Goal: Task Accomplishment & Management: Manage account settings

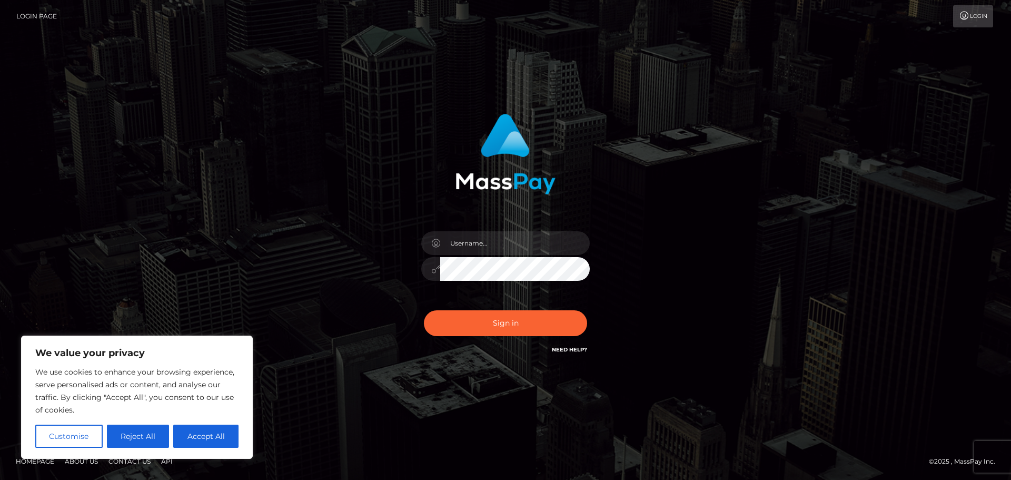
drag, startPoint x: 942, startPoint y: 2, endPoint x: 630, endPoint y: 97, distance: 326.1
click at [630, 97] on div "Sign in" at bounding box center [505, 240] width 1011 height 426
click at [464, 248] on input "text" at bounding box center [515, 243] width 150 height 24
paste input "hello.feetfinder"
type input "hello.feetfinder"
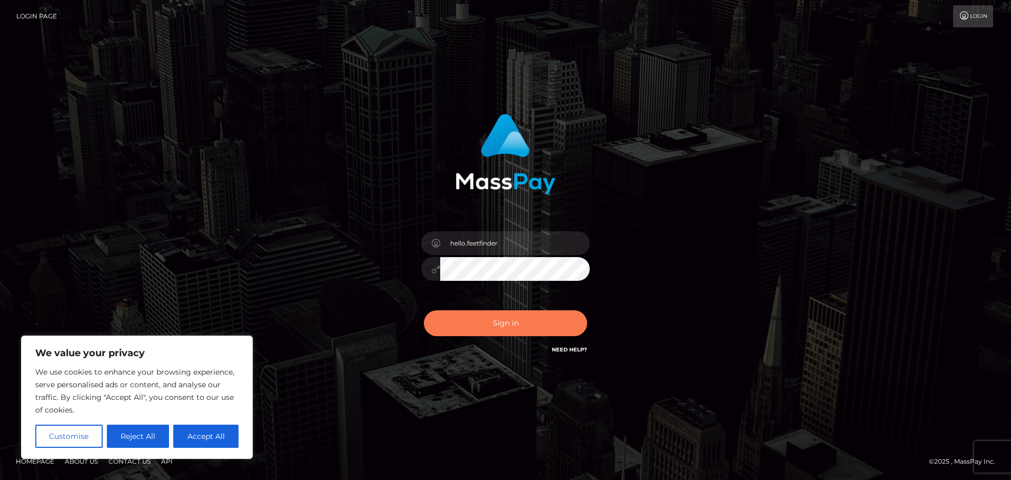
click at [508, 317] on button "Sign in" at bounding box center [505, 323] width 163 height 26
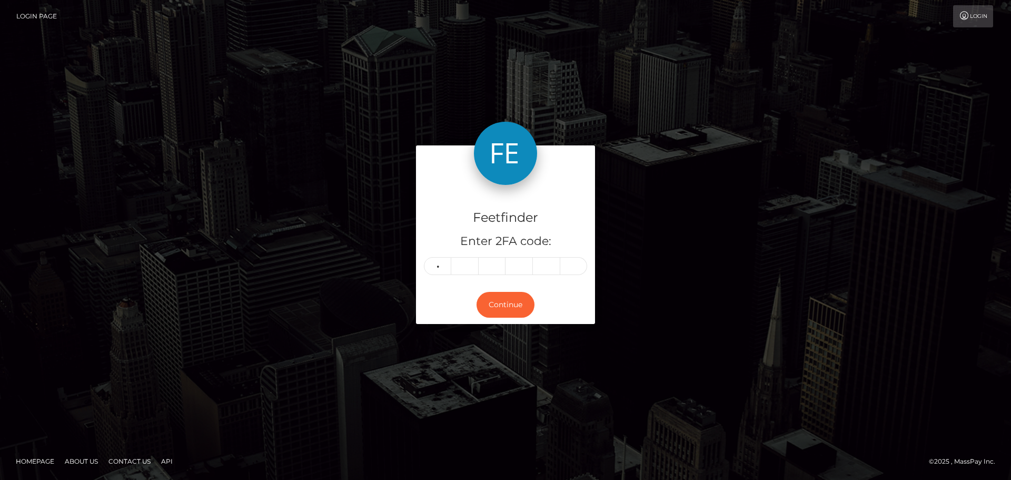
type input "3"
type input "9"
type input "1"
type input "0"
type input "3"
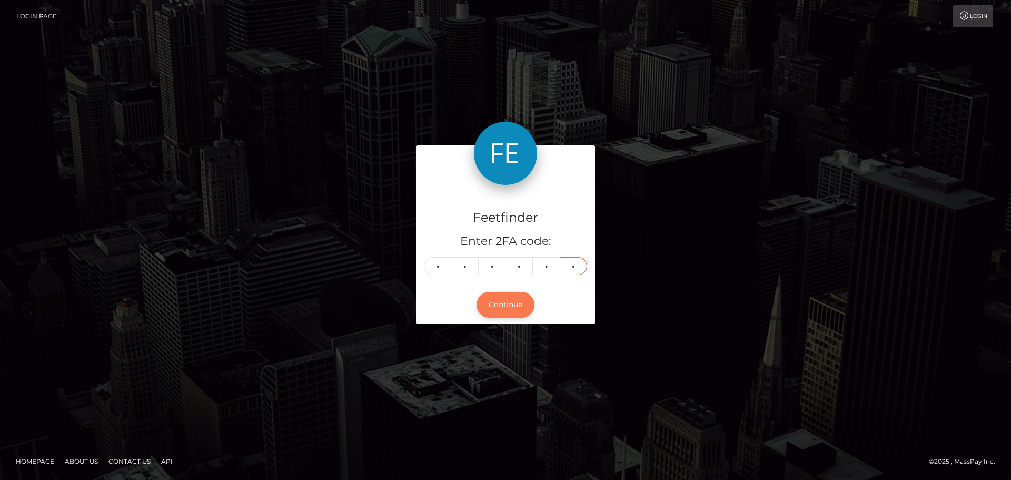
type input "8"
click at [495, 306] on button "Continue" at bounding box center [506, 305] width 58 height 26
drag, startPoint x: 495, startPoint y: 307, endPoint x: 498, endPoint y: 302, distance: 5.7
click at [496, 307] on button "Continue" at bounding box center [506, 305] width 58 height 26
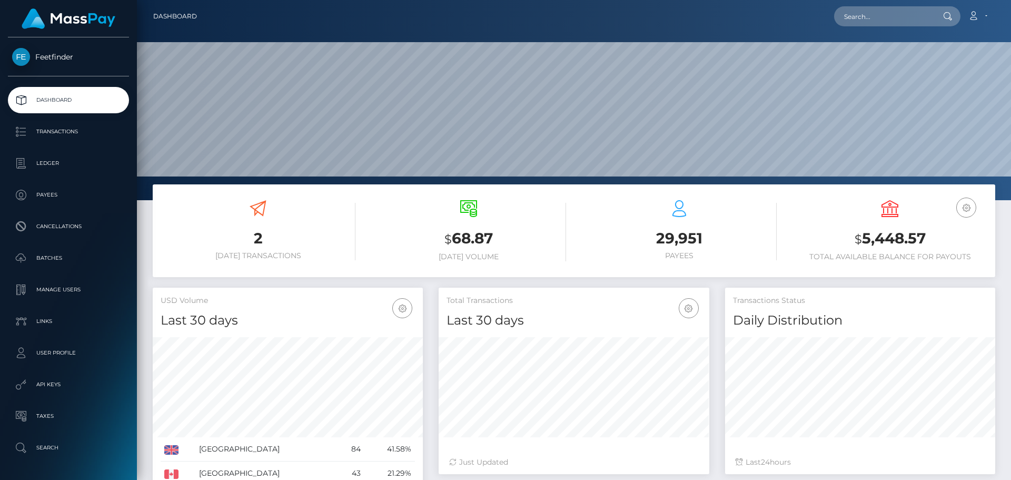
scroll to position [187, 271]
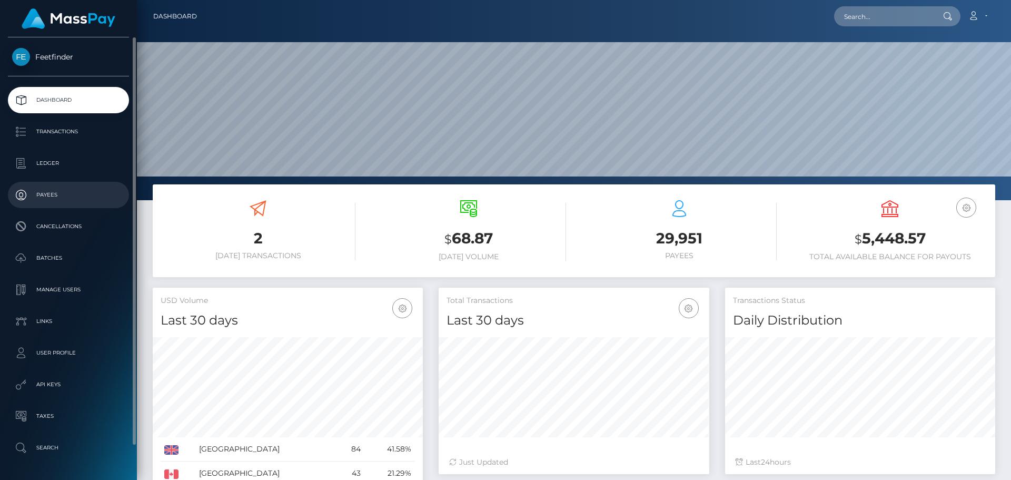
drag, startPoint x: 56, startPoint y: 193, endPoint x: 70, endPoint y: 193, distance: 13.2
click at [56, 193] on p "Payees" at bounding box center [68, 195] width 113 height 16
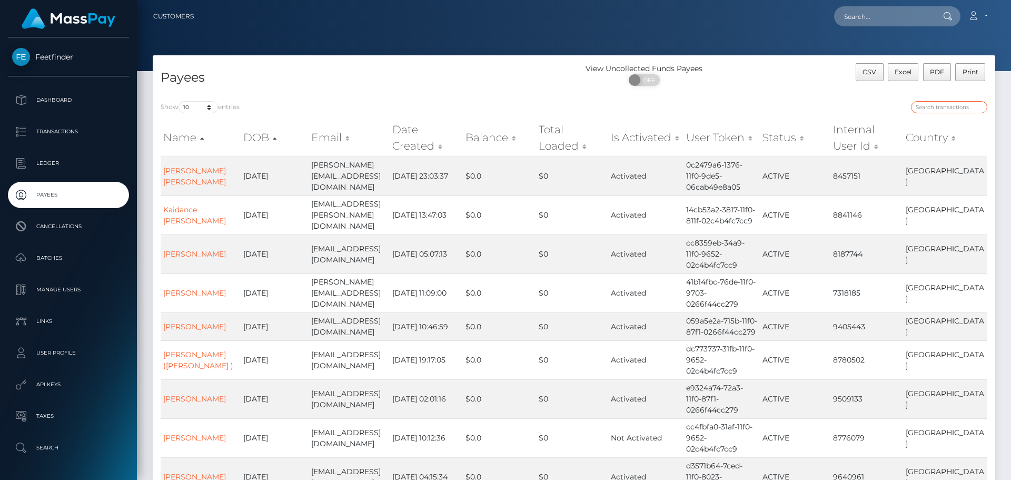
click at [949, 106] on input "search" at bounding box center [949, 107] width 76 height 12
paste input "8b934fb5-902a-11f0-bd85-0694aced620b"
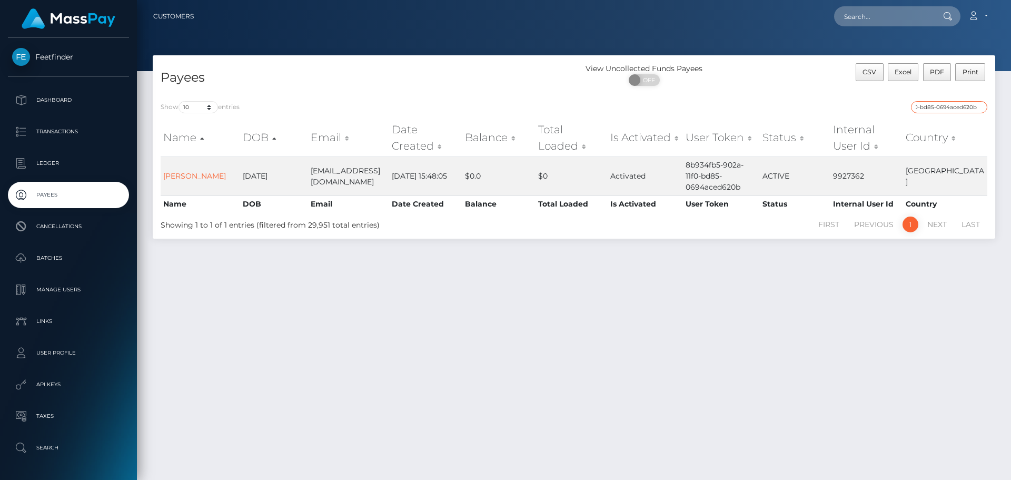
type input "8b934fb5-902a-11f0-bd85-0694aced620b"
